Goal: Find specific page/section: Find specific page/section

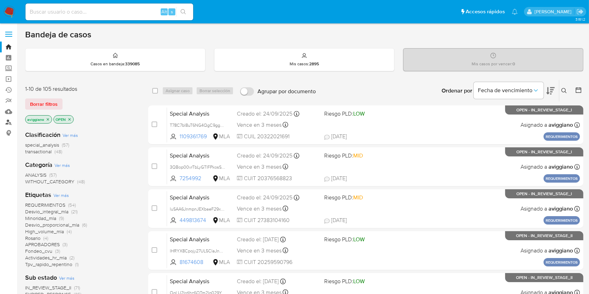
click at [7, 123] on link "Buscador de personas" at bounding box center [41, 122] width 83 height 11
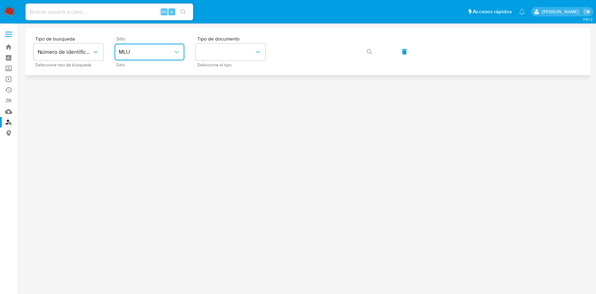
click at [159, 55] on span "MLU" at bounding box center [146, 52] width 55 height 7
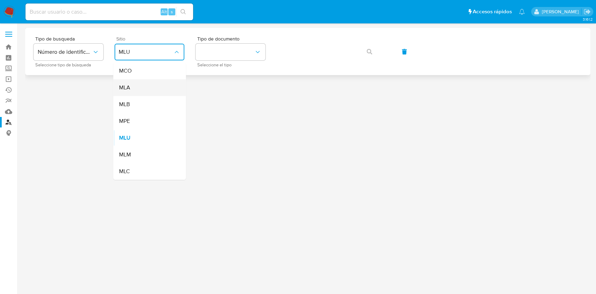
click at [143, 93] on div "MLA" at bounding box center [147, 87] width 57 height 17
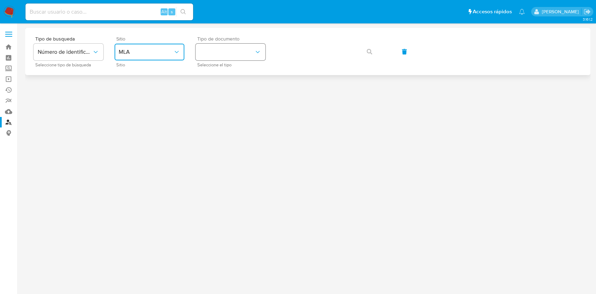
click at [230, 54] on button "identificationType" at bounding box center [231, 52] width 70 height 17
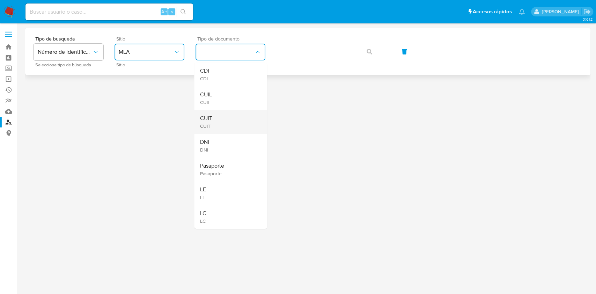
drag, startPoint x: 210, startPoint y: 133, endPoint x: 216, endPoint y: 111, distance: 23.7
click at [216, 111] on ul "CDI CDI CUIL CUIL CUIT CUIT DNI DNI Pasaporte Pasaporte LE LE LC LC" at bounding box center [230, 146] width 73 height 166
click at [216, 111] on div "CUIT CUIT" at bounding box center [228, 122] width 57 height 24
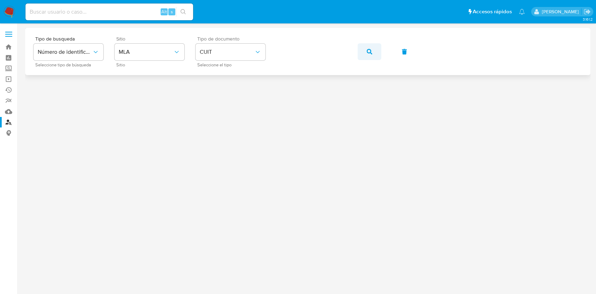
click at [376, 44] on button "button" at bounding box center [370, 51] width 24 height 17
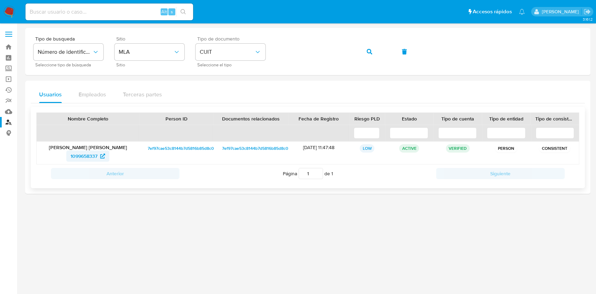
click at [90, 159] on span "1099658337" at bounding box center [84, 156] width 27 height 11
click at [367, 51] on icon "button" at bounding box center [370, 52] width 6 height 6
click at [80, 158] on span "219911082" at bounding box center [84, 156] width 22 height 11
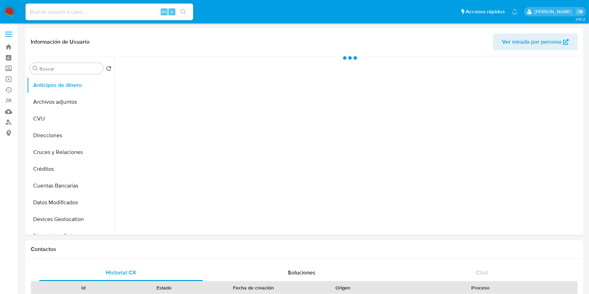
select select "10"
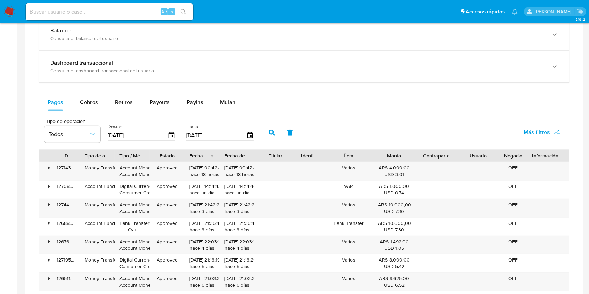
scroll to position [403, 0]
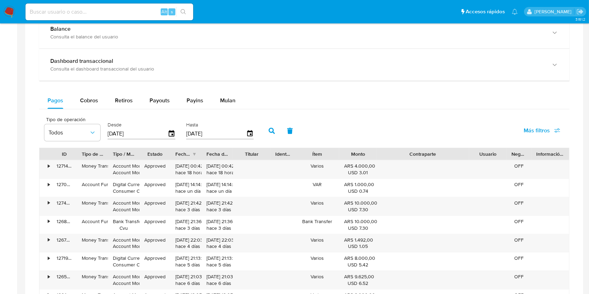
drag, startPoint x: 457, startPoint y: 156, endPoint x: 508, endPoint y: 152, distance: 50.8
click at [508, 152] on div "ID Tipo de operación Tipo / Método Estado Fecha de creación Fecha de aprobación…" at bounding box center [304, 154] width 530 height 12
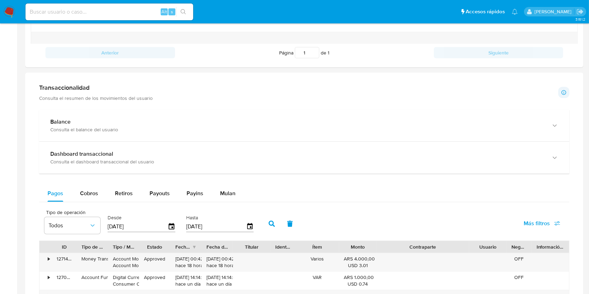
scroll to position [299, 0]
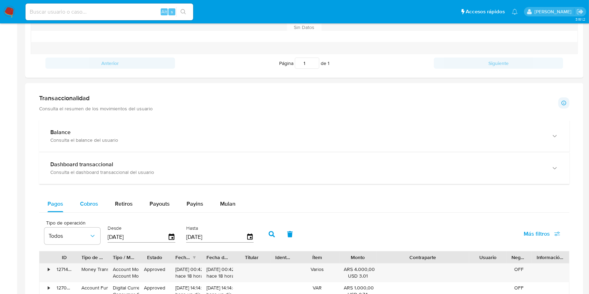
click at [92, 205] on span "Cobros" at bounding box center [89, 204] width 18 height 8
select select "10"
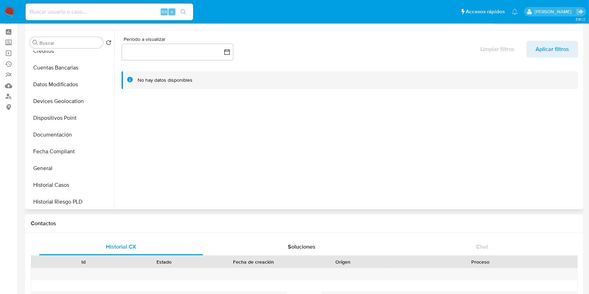
scroll to position [95, 0]
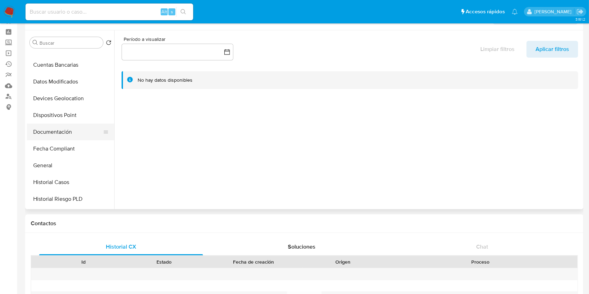
click at [67, 124] on button "Documentación" at bounding box center [68, 132] width 82 height 17
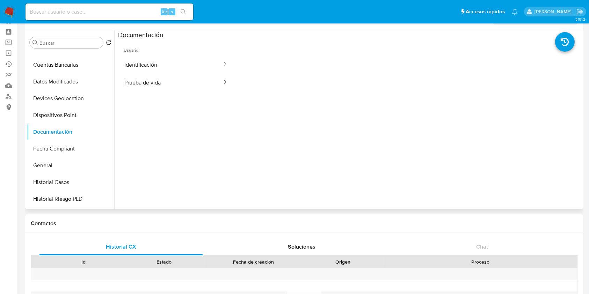
click at [157, 88] on button "Prueba de vida" at bounding box center [170, 83] width 105 height 18
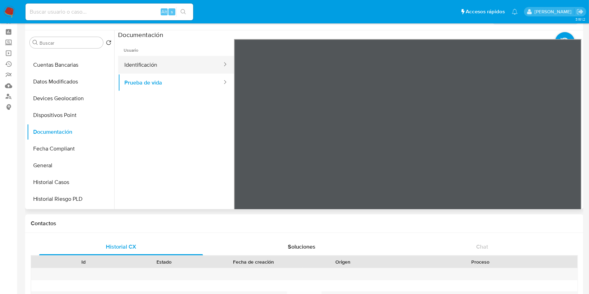
click at [177, 71] on button "Identificación" at bounding box center [170, 65] width 105 height 18
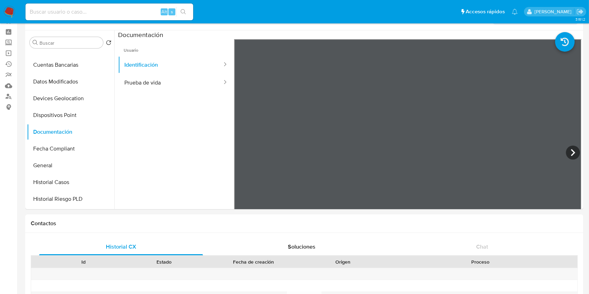
scroll to position [283, 0]
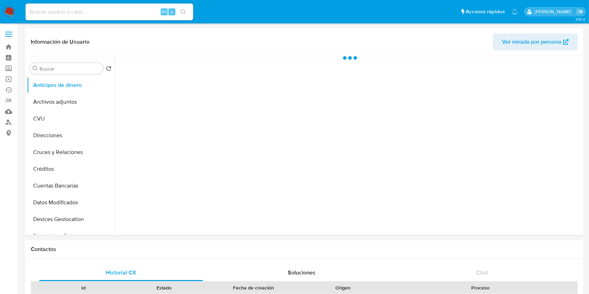
select select "10"
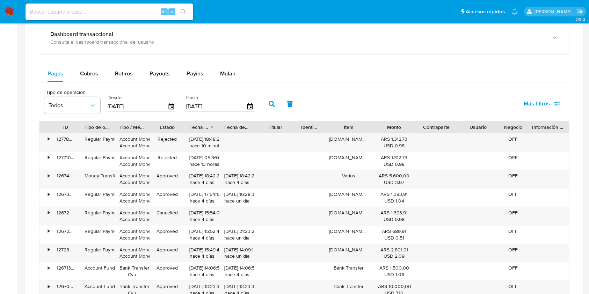
scroll to position [380, 0]
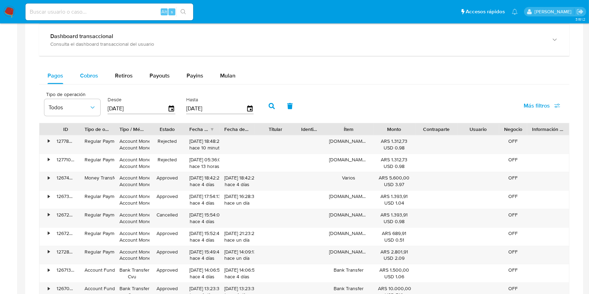
click at [85, 76] on span "Cobros" at bounding box center [89, 76] width 18 height 8
select select "10"
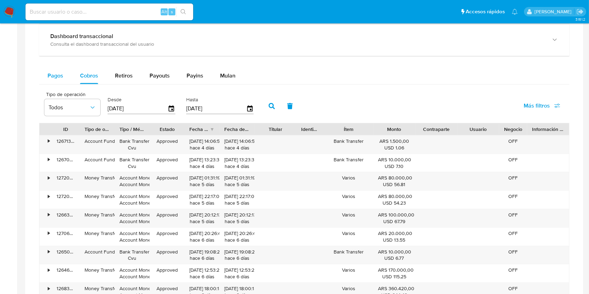
click at [43, 73] on button "Pagos" at bounding box center [55, 75] width 32 height 17
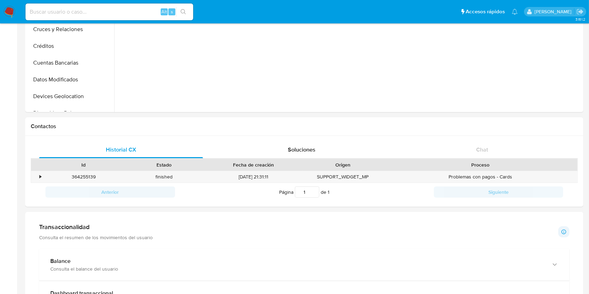
scroll to position [0, 0]
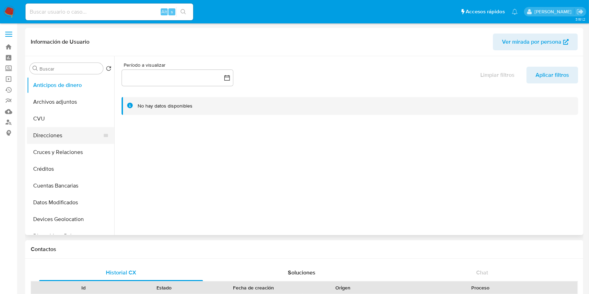
click at [67, 142] on button "Direcciones" at bounding box center [68, 135] width 82 height 17
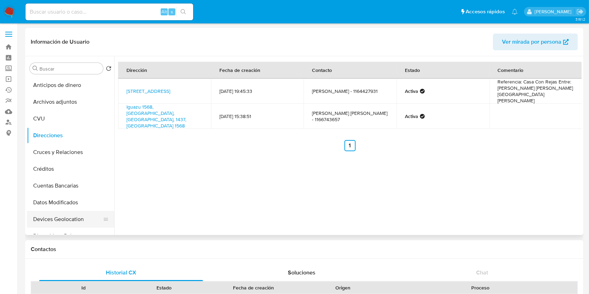
click at [51, 214] on button "Devices Geolocation" at bounding box center [68, 219] width 82 height 17
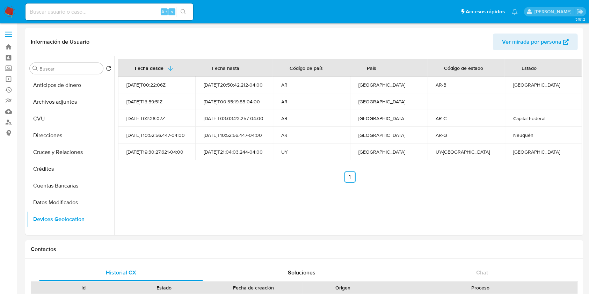
scroll to position [257, 0]
